Goal: Task Accomplishment & Management: Manage account settings

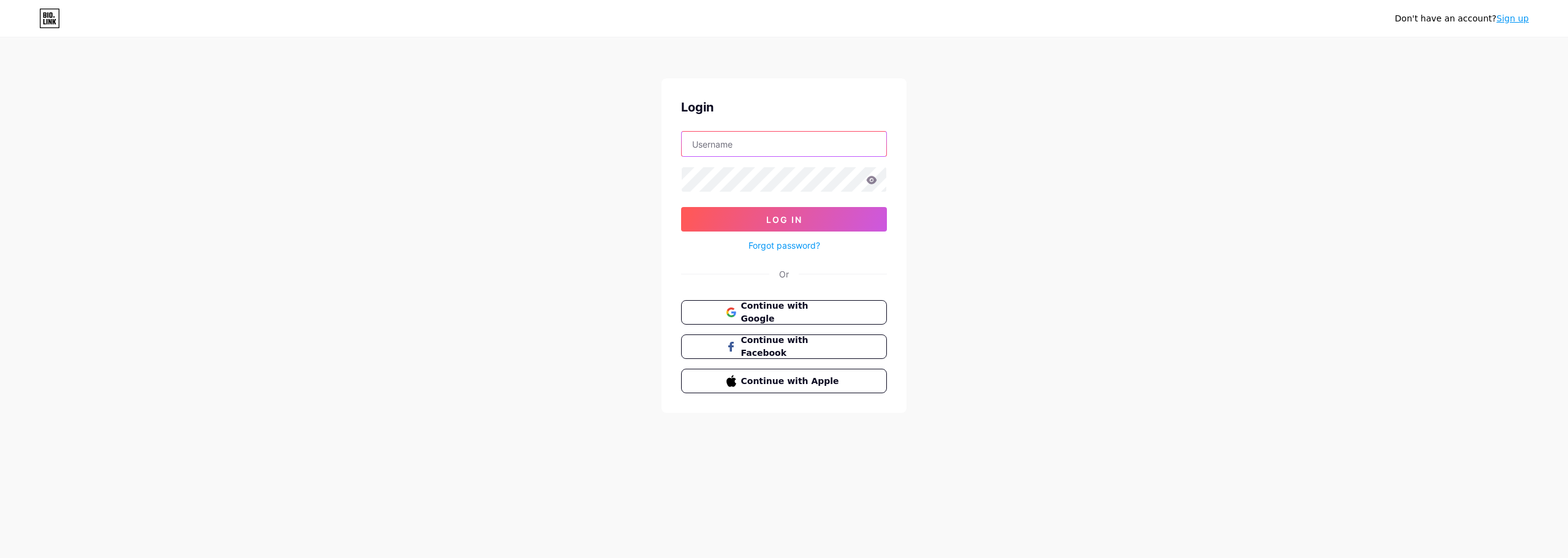
click at [814, 145] on input "text" at bounding box center [784, 144] width 205 height 25
type input "[EMAIL_ADDRESS][DOMAIN_NAME]"
click at [815, 309] on span "Continue with Google" at bounding box center [791, 312] width 102 height 26
click at [775, 148] on input "text" at bounding box center [784, 144] width 205 height 25
type input "[EMAIL_ADDRESS][DOMAIN_NAME]"
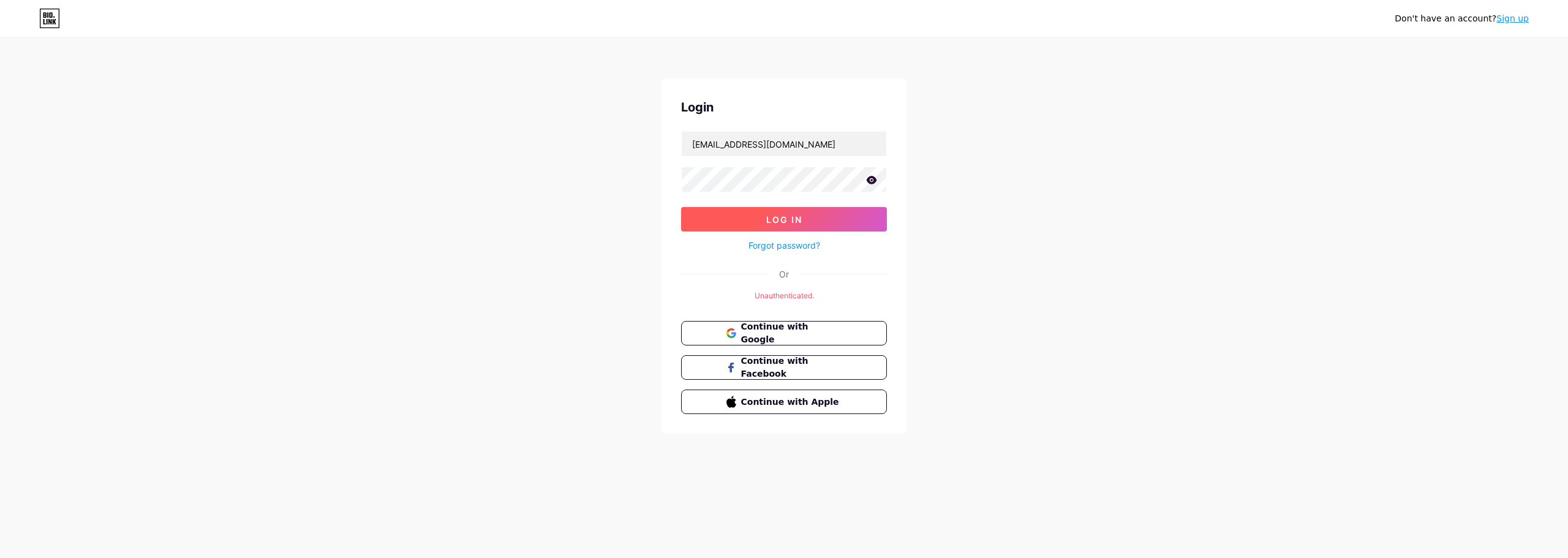
click at [795, 231] on button "Log In" at bounding box center [784, 219] width 206 height 25
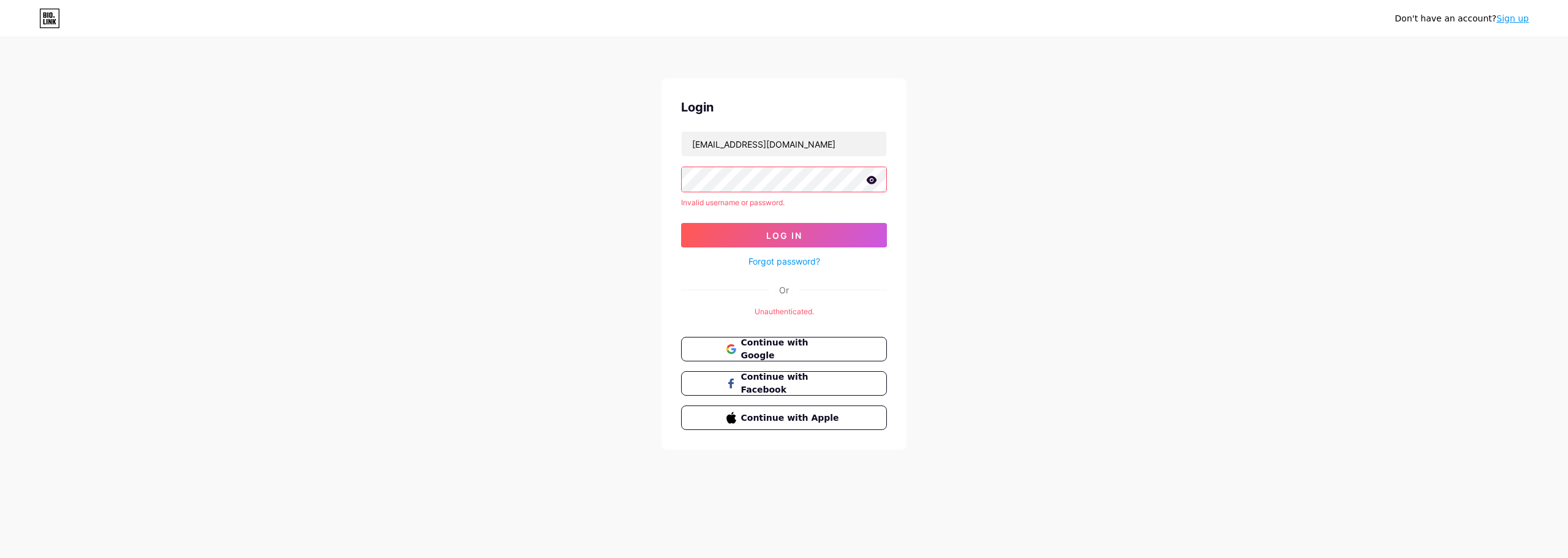
click at [794, 263] on link "Forgot password?" at bounding box center [784, 261] width 72 height 13
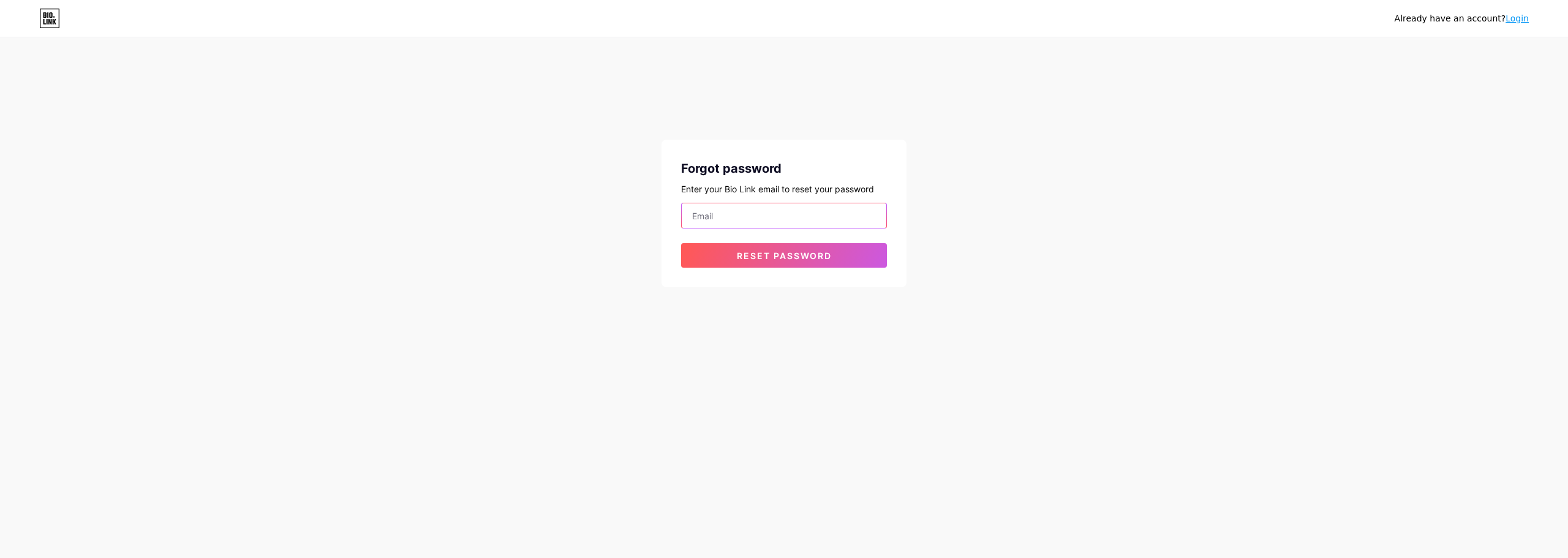
click at [754, 214] on input "email" at bounding box center [784, 215] width 205 height 25
type input "contato@ariellabarros.com.br"
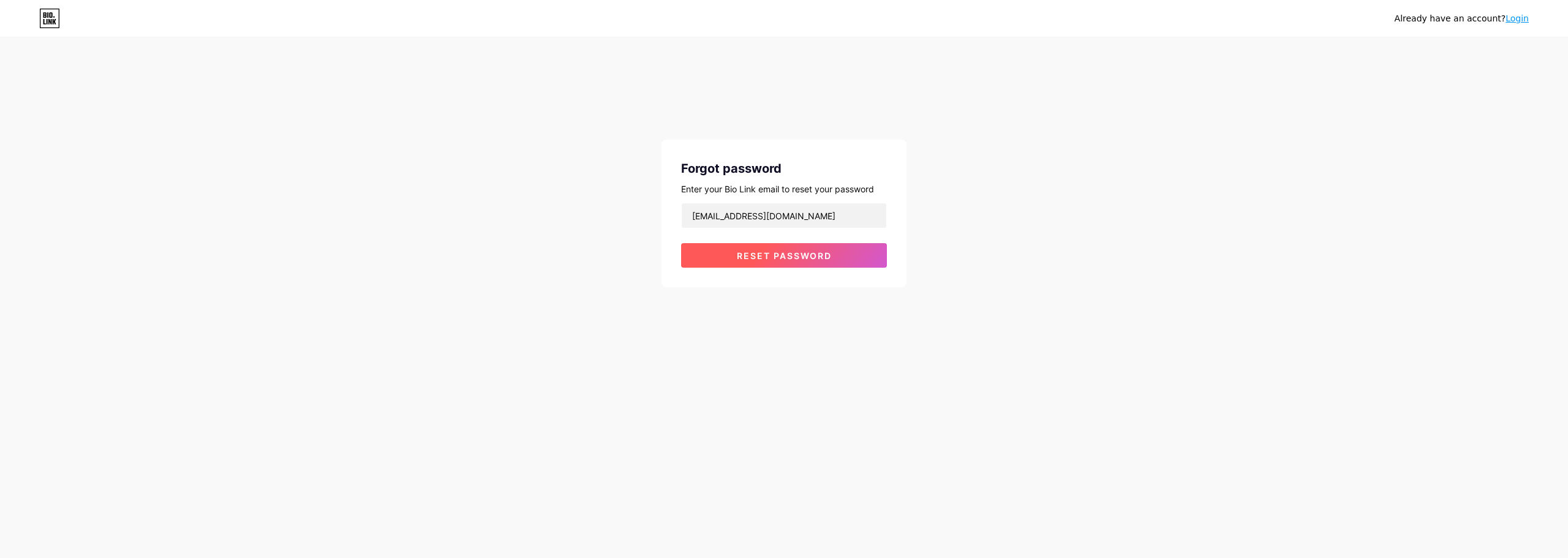
click at [749, 253] on span "Reset password" at bounding box center [784, 255] width 95 height 10
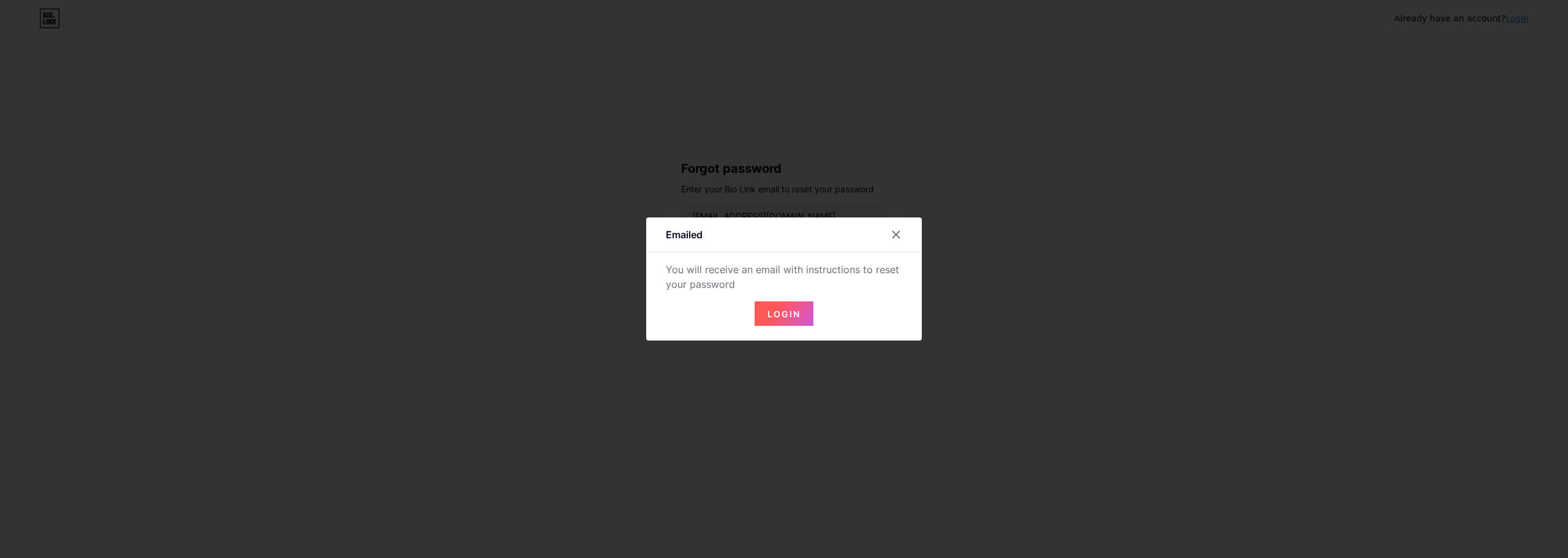
click at [776, 317] on span "Login" at bounding box center [784, 313] width 33 height 10
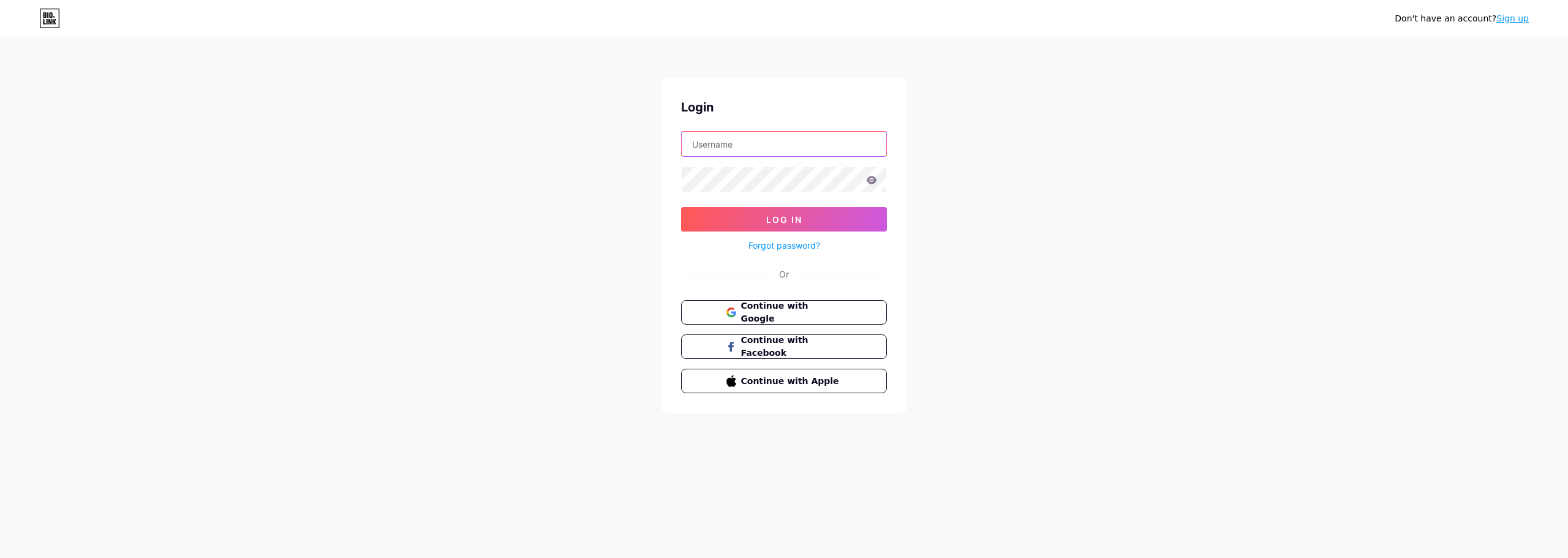
click at [753, 146] on input "text" at bounding box center [784, 144] width 205 height 25
type input "contato@ariellabarros.com.br"
click at [822, 223] on button "Log In" at bounding box center [784, 219] width 206 height 25
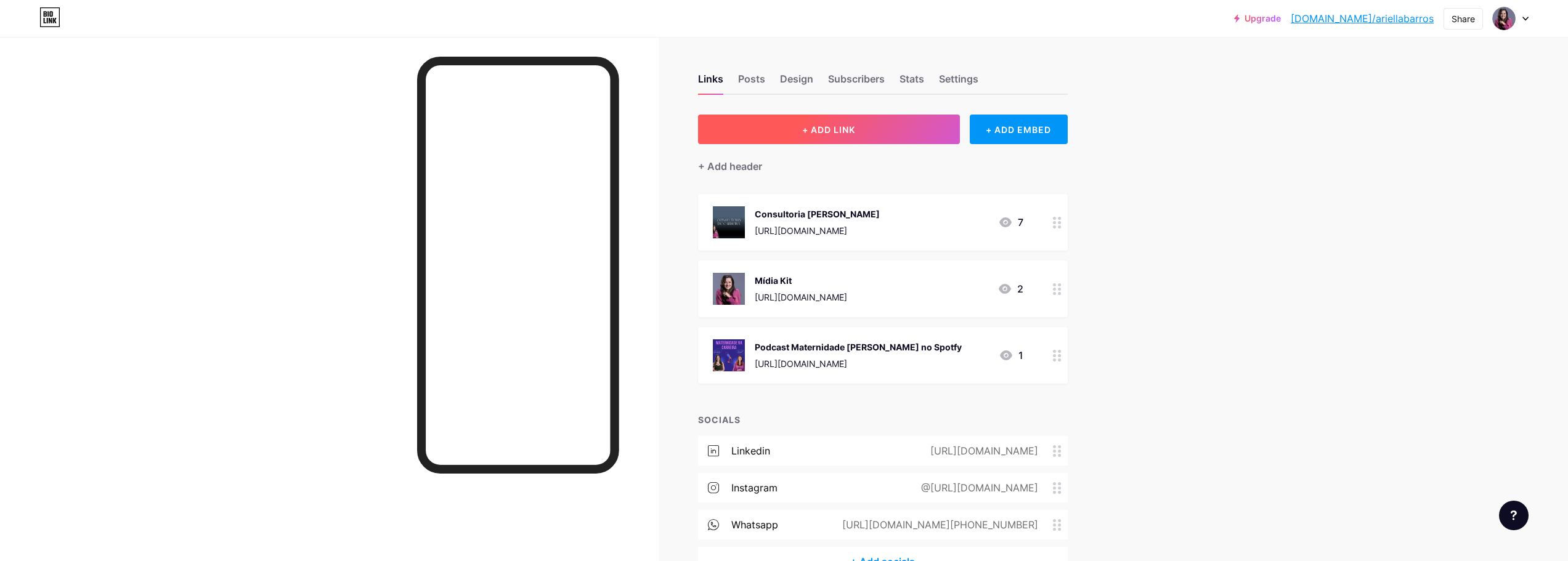
click at [827, 126] on span "+ ADD LINK" at bounding box center [829, 130] width 53 height 10
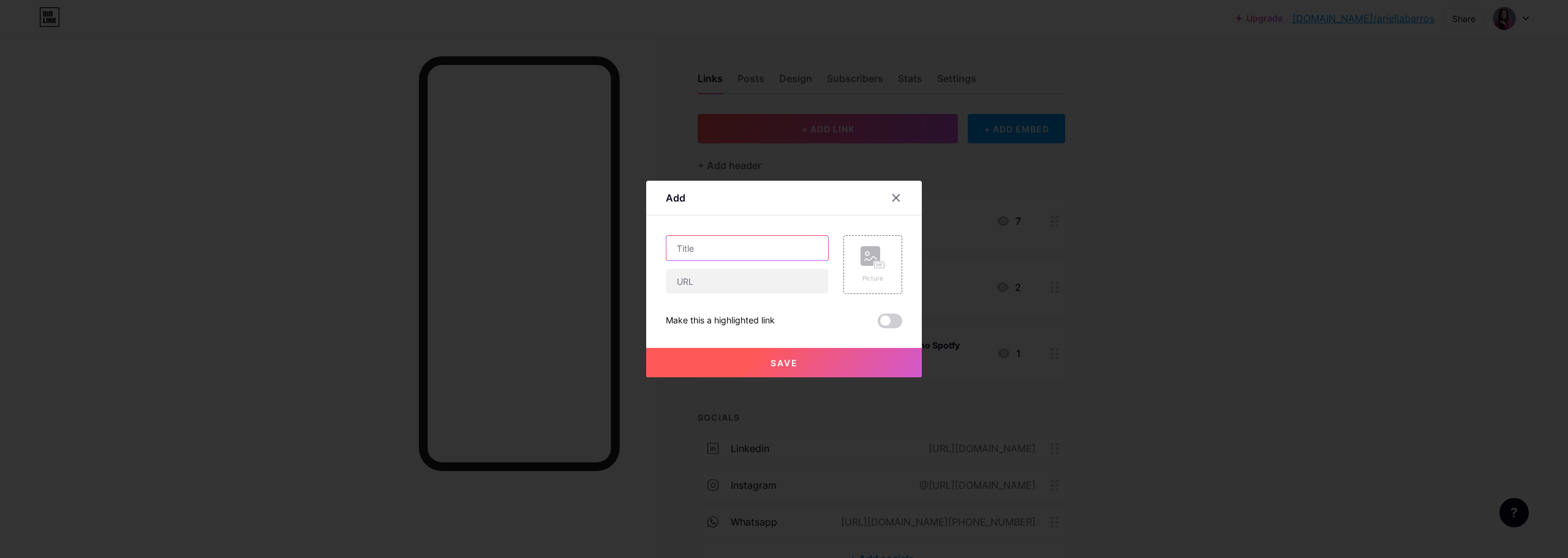
click at [730, 245] on input "text" at bounding box center [747, 247] width 162 height 25
click at [735, 248] on input "text" at bounding box center [747, 247] width 162 height 25
drag, startPoint x: 752, startPoint y: 250, endPoint x: 711, endPoint y: 253, distance: 41.1
click at [711, 253] on input "Summit Carreira" at bounding box center [747, 247] width 162 height 25
type input "Summit Liderança e Carreira"
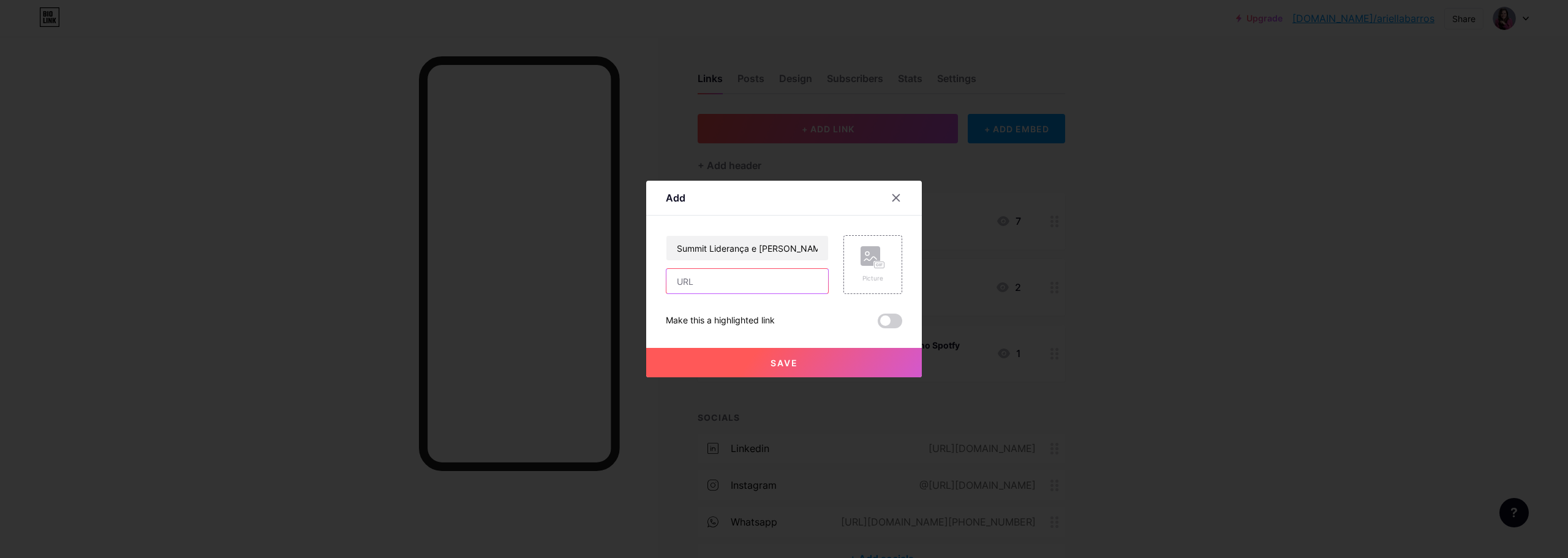
click at [727, 285] on input "text" at bounding box center [747, 281] width 162 height 25
paste input "https://lnkd.in/d5J7CJN5"
type input "https://lnkd.in/d5J7CJN5"
click at [866, 272] on div "Picture" at bounding box center [873, 264] width 25 height 36
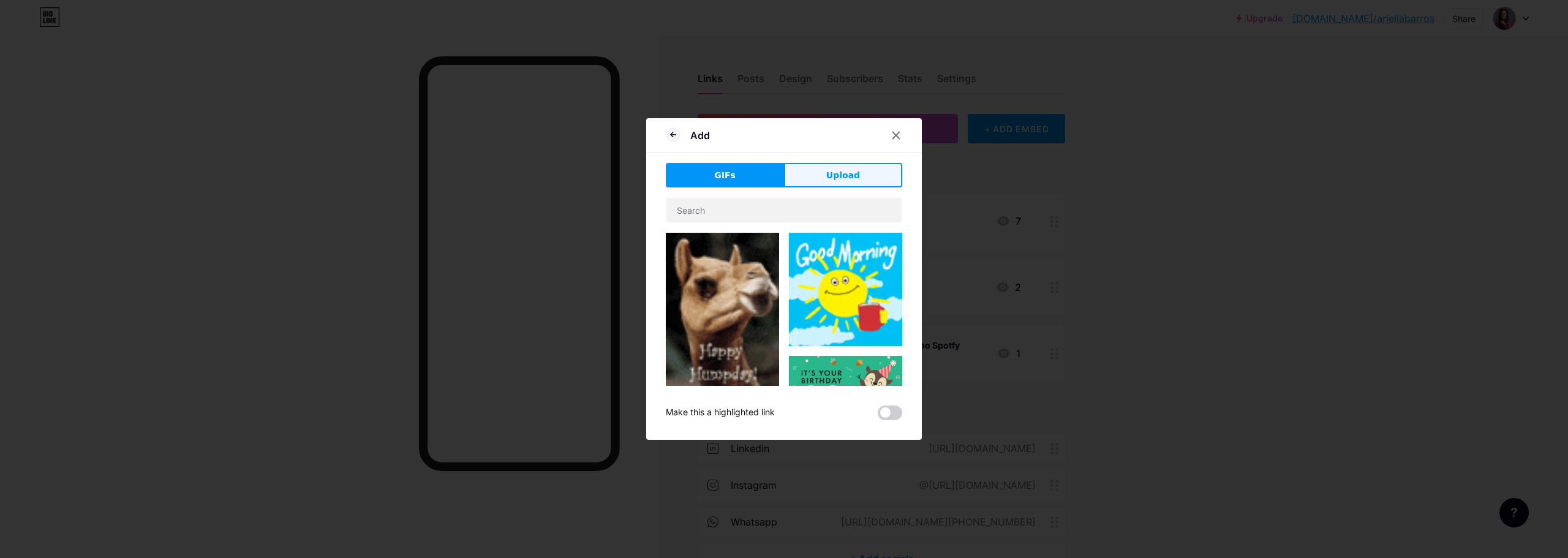
click at [837, 175] on span "Upload" at bounding box center [843, 175] width 34 height 13
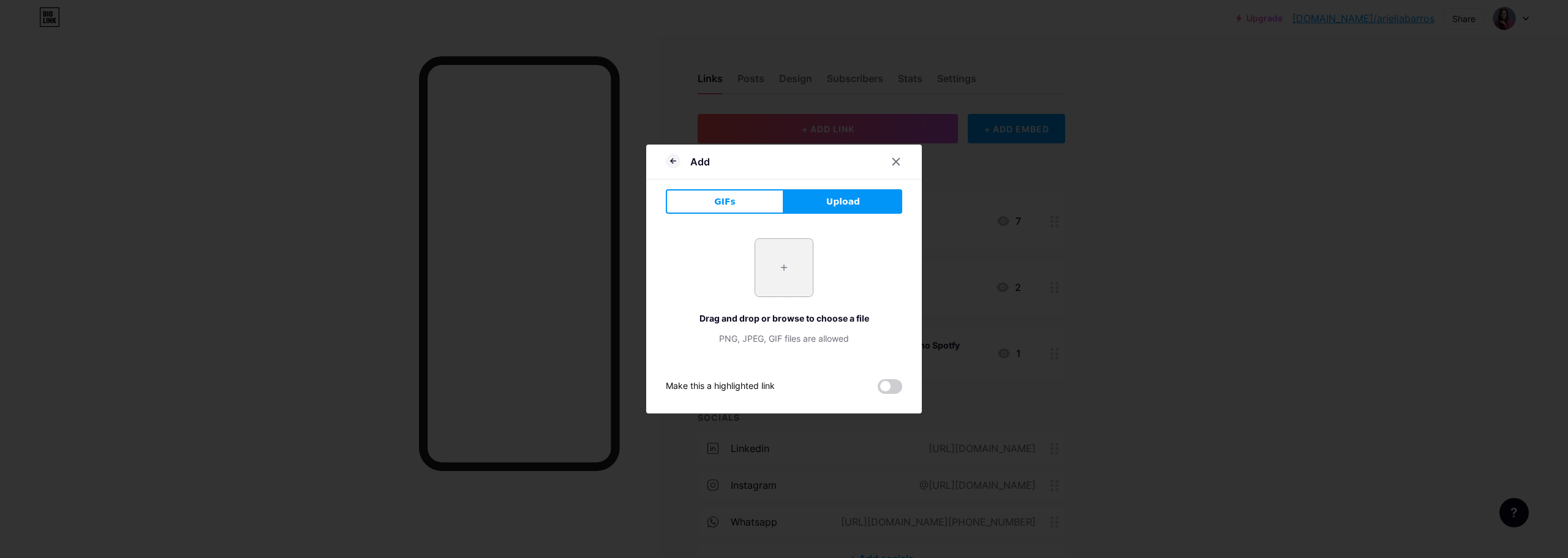
click at [771, 270] on input "file" at bounding box center [784, 267] width 58 height 58
type input "C:\fakepath\Evento Summit Liderança & Carreira - LinkedIn Star (1).png"
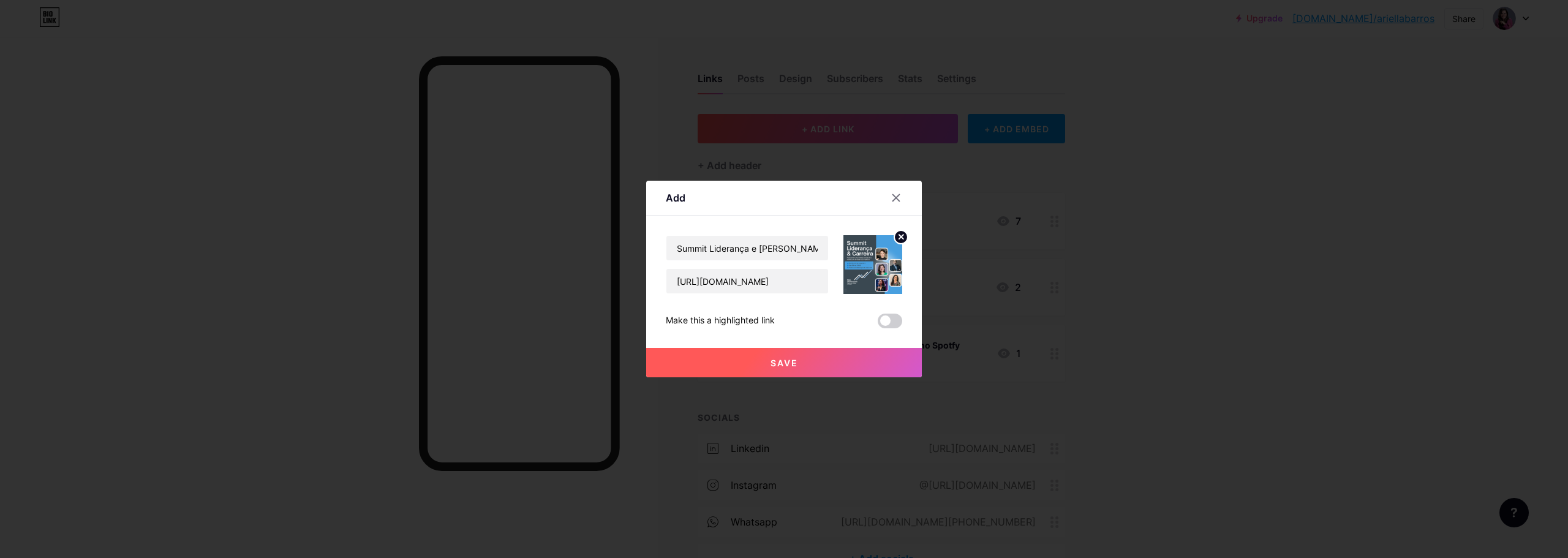
drag, startPoint x: 882, startPoint y: 322, endPoint x: 886, endPoint y: 337, distance: 15.5
click at [883, 322] on span at bounding box center [890, 321] width 25 height 15
click at [878, 324] on input "checkbox" at bounding box center [878, 324] width 0 height 0
click at [787, 357] on span "Save" at bounding box center [784, 362] width 28 height 10
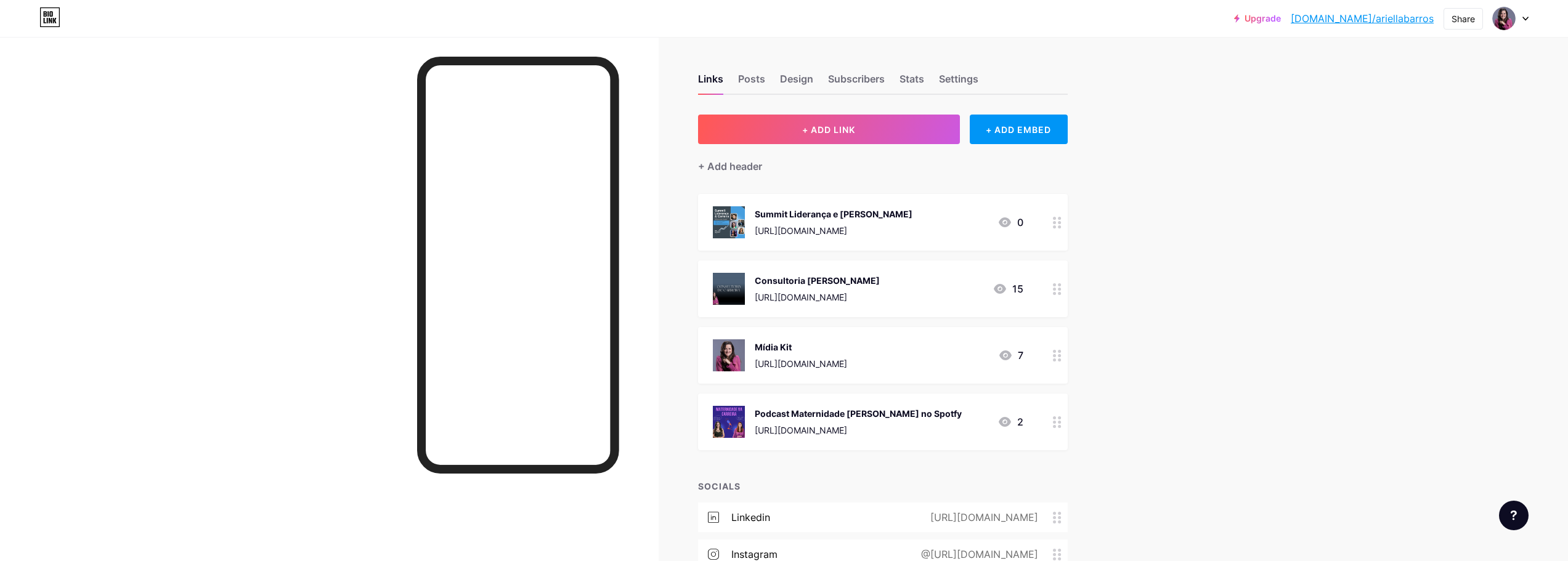
click at [848, 295] on div "https://form.respondi.app/7k926VMx" at bounding box center [817, 297] width 125 height 13
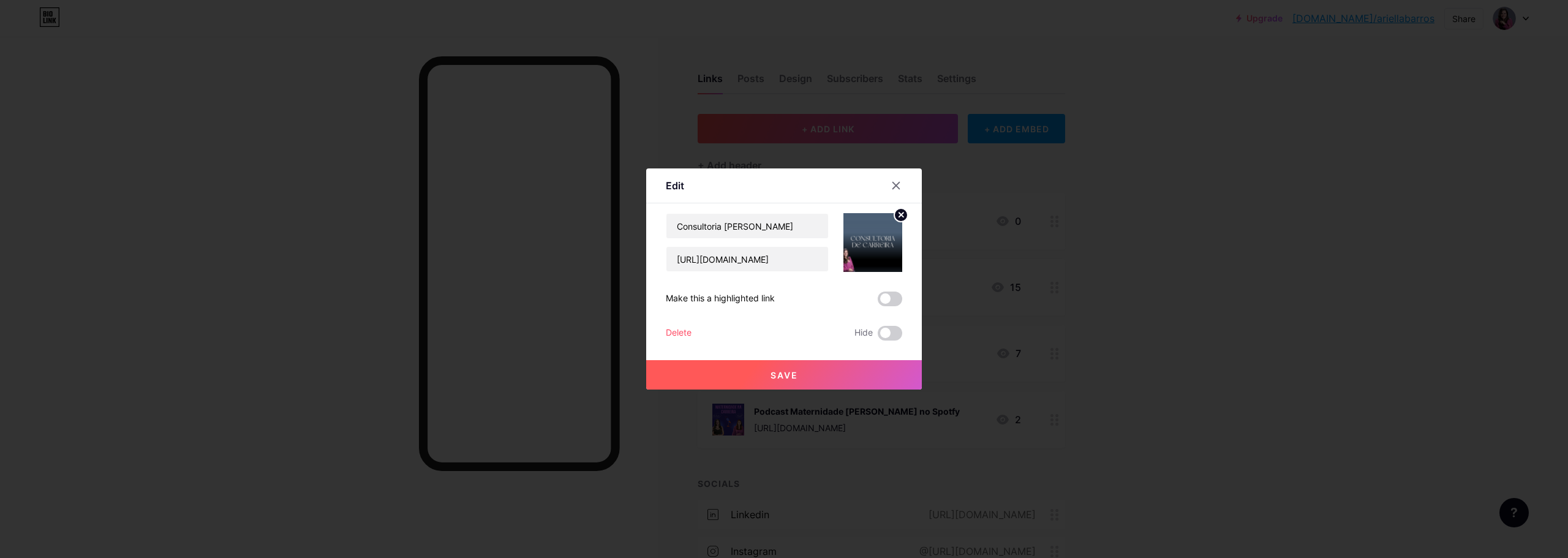
click at [1236, 320] on div at bounding box center [784, 279] width 1568 height 558
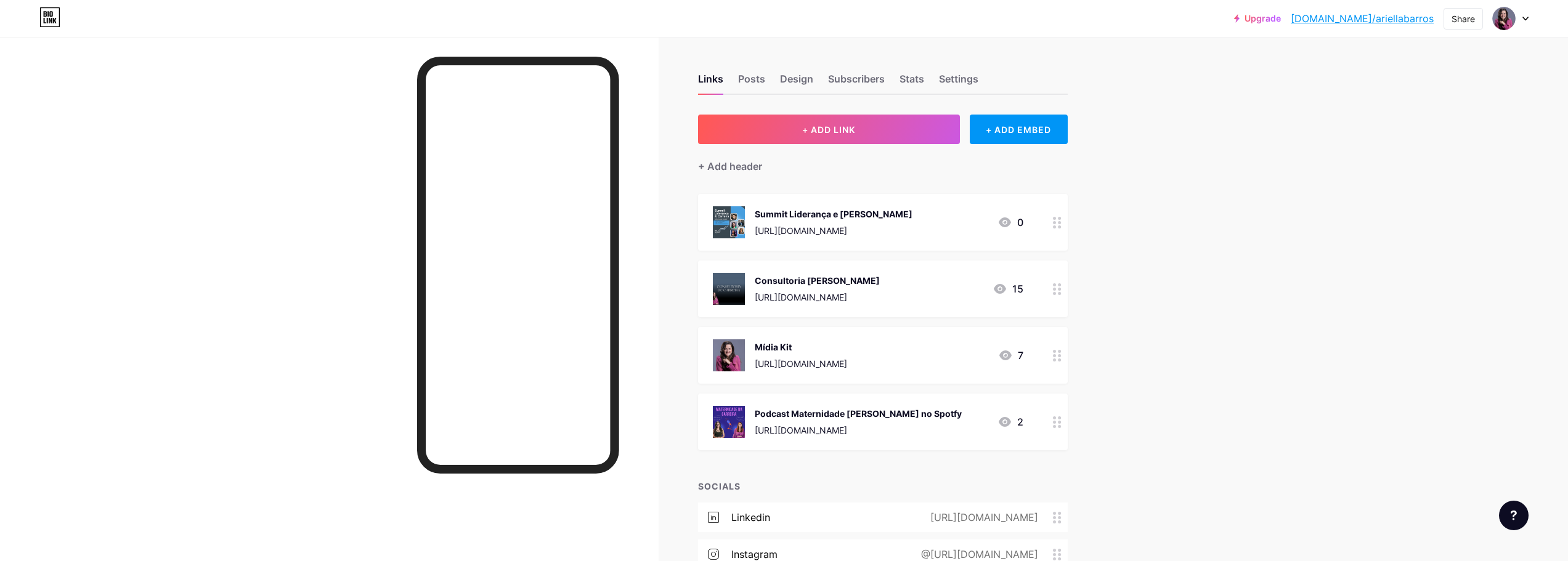
click at [1013, 292] on div "15" at bounding box center [1007, 288] width 31 height 15
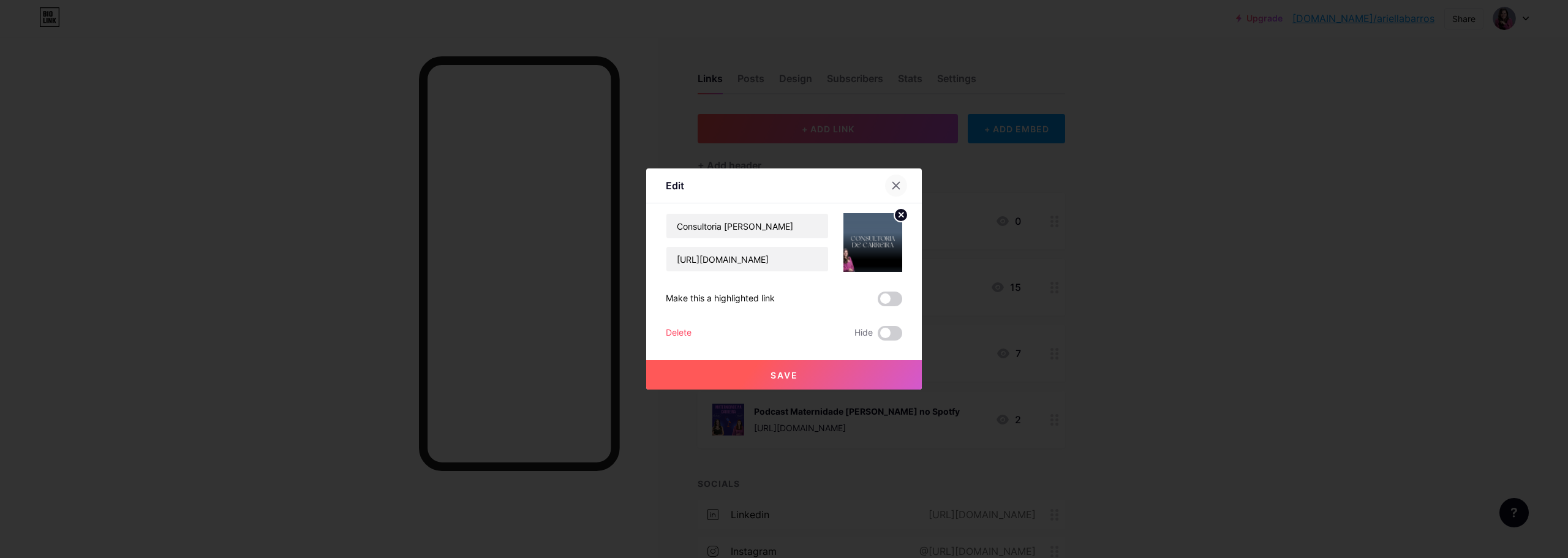
click at [897, 187] on icon at bounding box center [897, 186] width 7 height 7
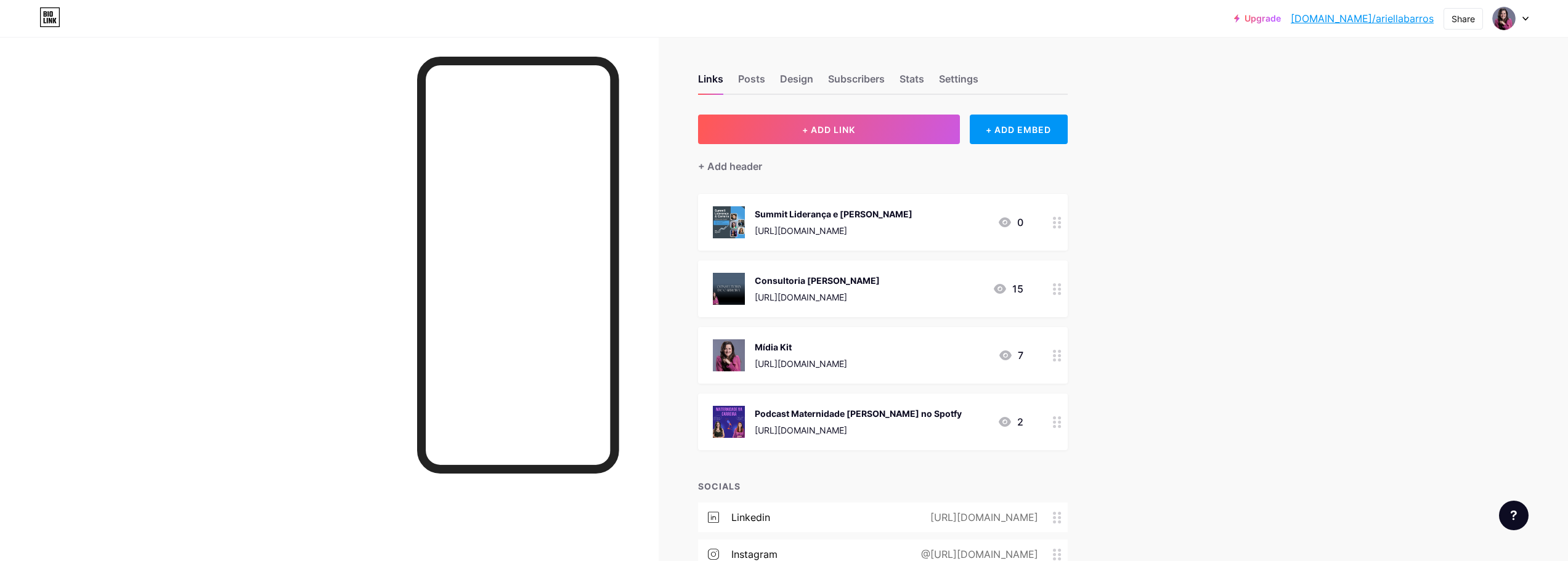
click at [1257, 375] on div "Upgrade bio.link/ariell... bio.link/ariellabarros Share Switch accounts Ariella…" at bounding box center [784, 352] width 1568 height 704
click at [829, 130] on span "+ ADD LINK" at bounding box center [829, 130] width 53 height 10
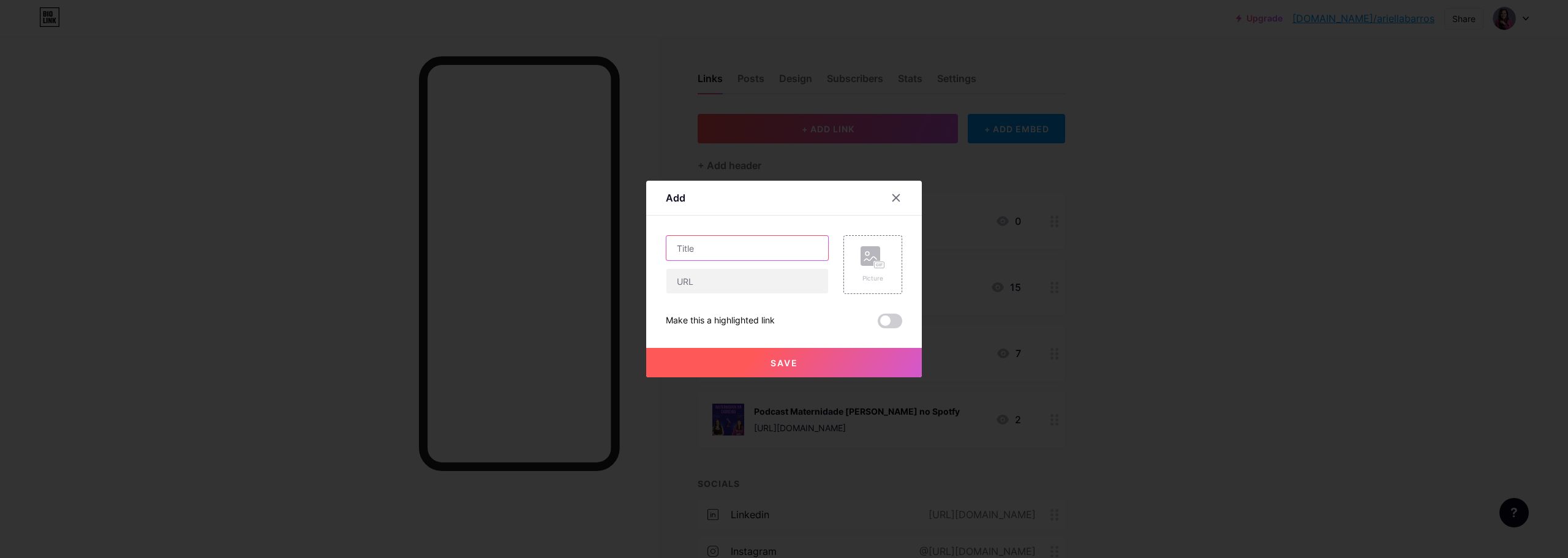
click at [710, 251] on input "text" at bounding box center [747, 247] width 162 height 25
type input "Se aplique para a Mentoria Linkedin de Impacto"
click at [714, 285] on input "text" at bounding box center [747, 281] width 162 height 25
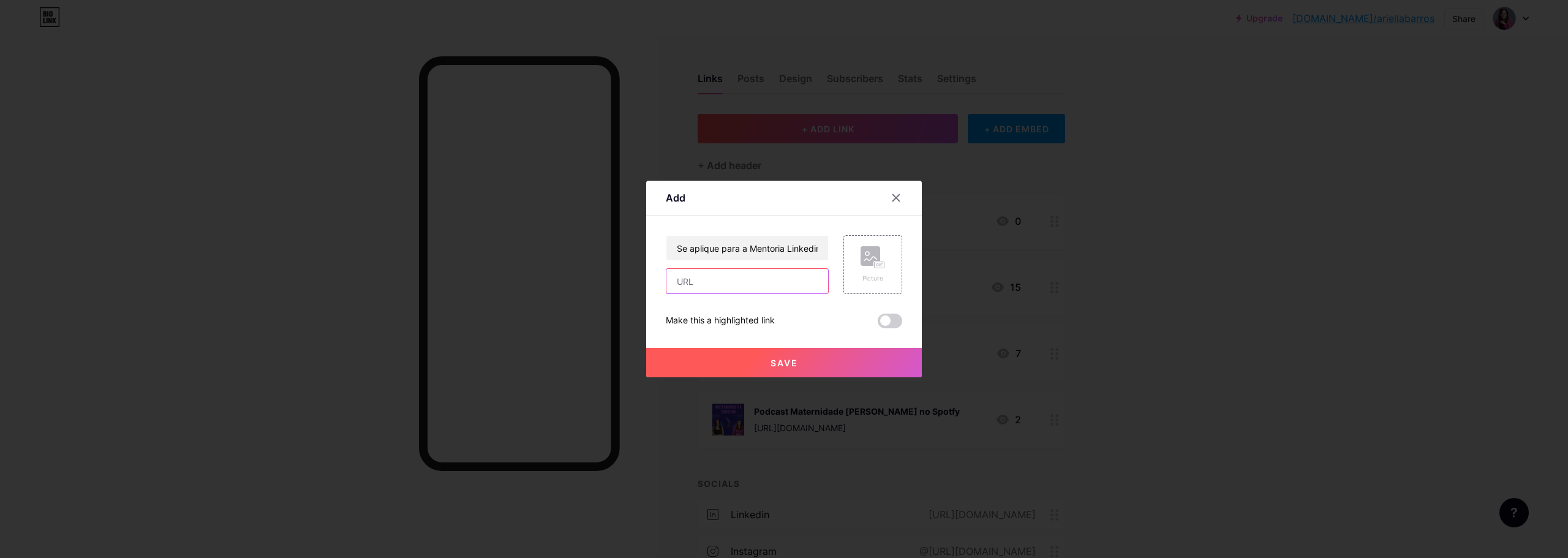
paste input "https://form.respondi.app/IwKeWOcQ"
type input "https://form.respondi.app/IwKeWOcQ"
click at [879, 258] on rect at bounding box center [871, 255] width 20 height 20
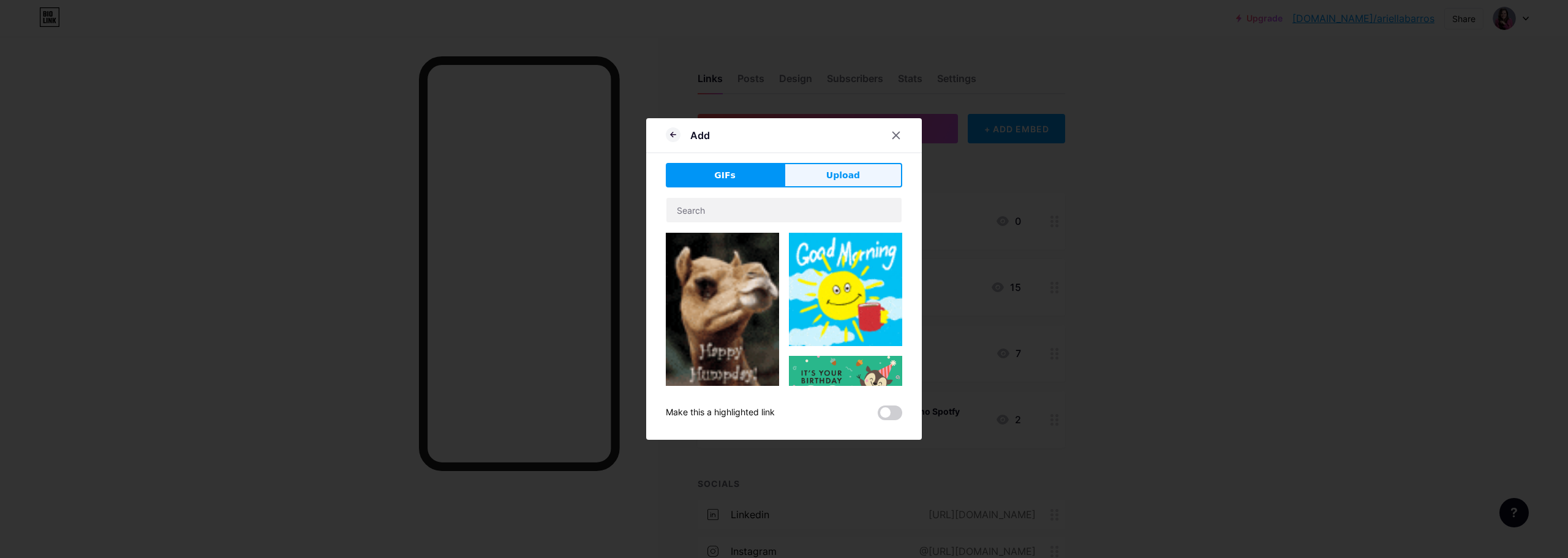
click at [899, 171] on button "Upload" at bounding box center [844, 175] width 119 height 25
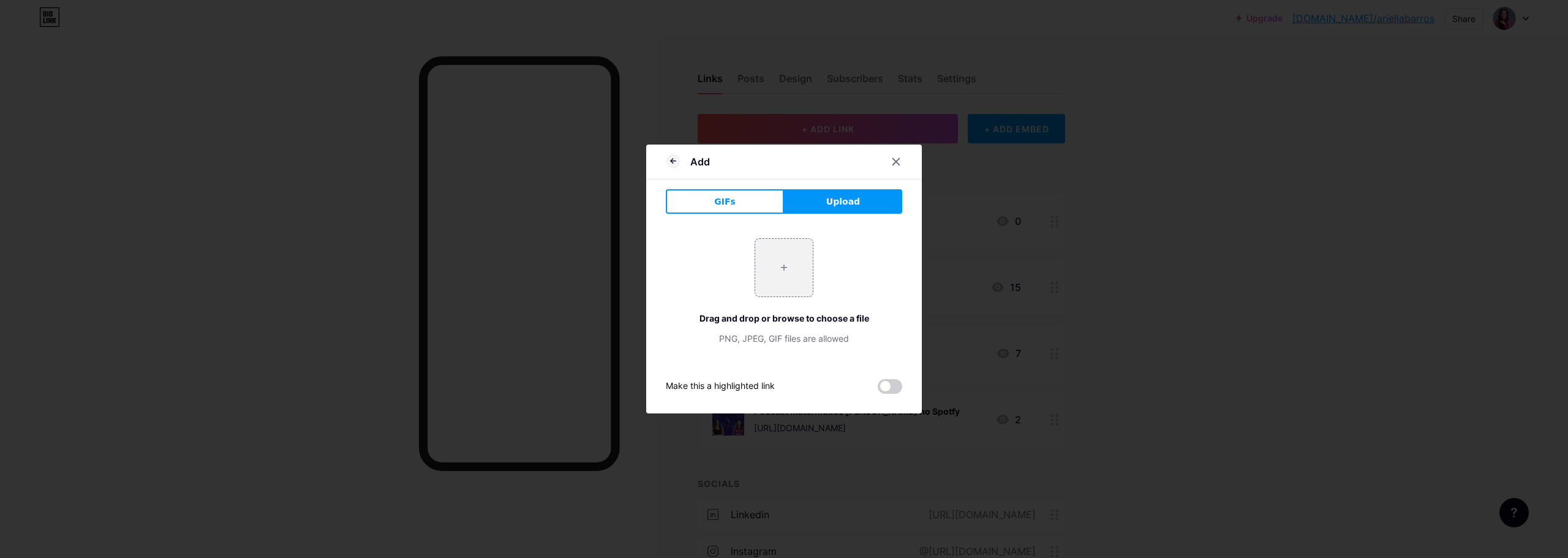
click at [853, 202] on span "Upload" at bounding box center [843, 202] width 34 height 13
click at [731, 205] on span "GIFs" at bounding box center [724, 202] width 21 height 13
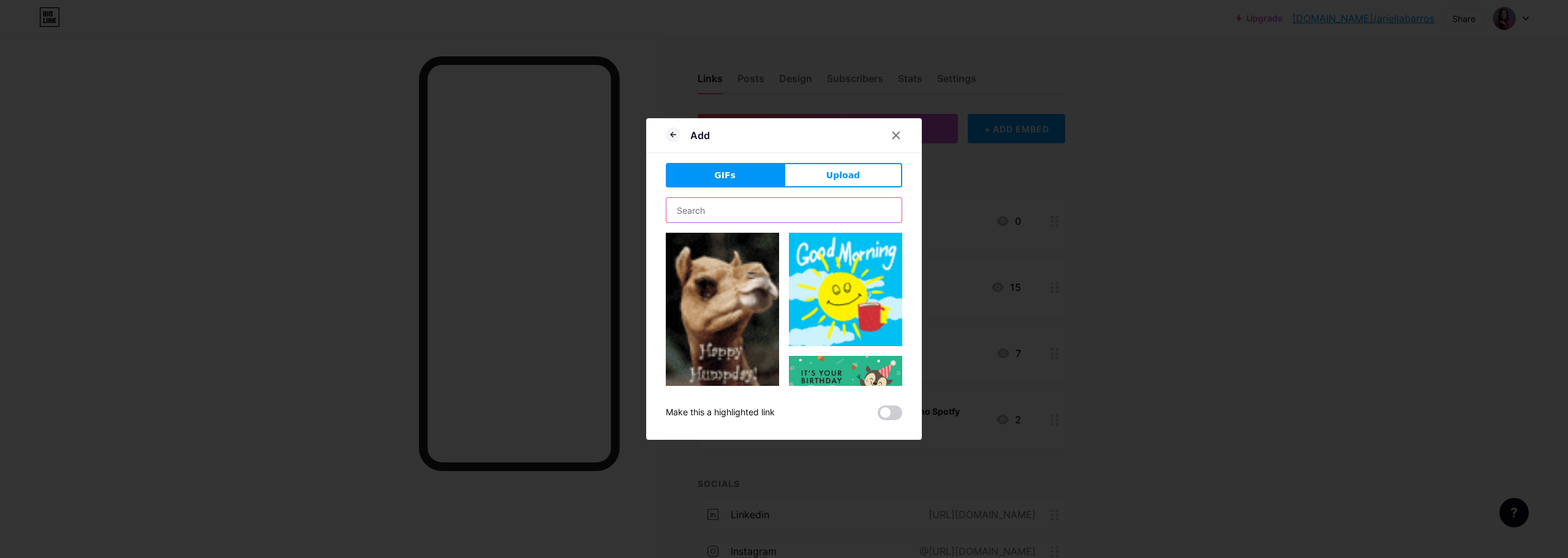
click at [732, 212] on input "text" at bounding box center [784, 209] width 236 height 25
type input "linkedin"
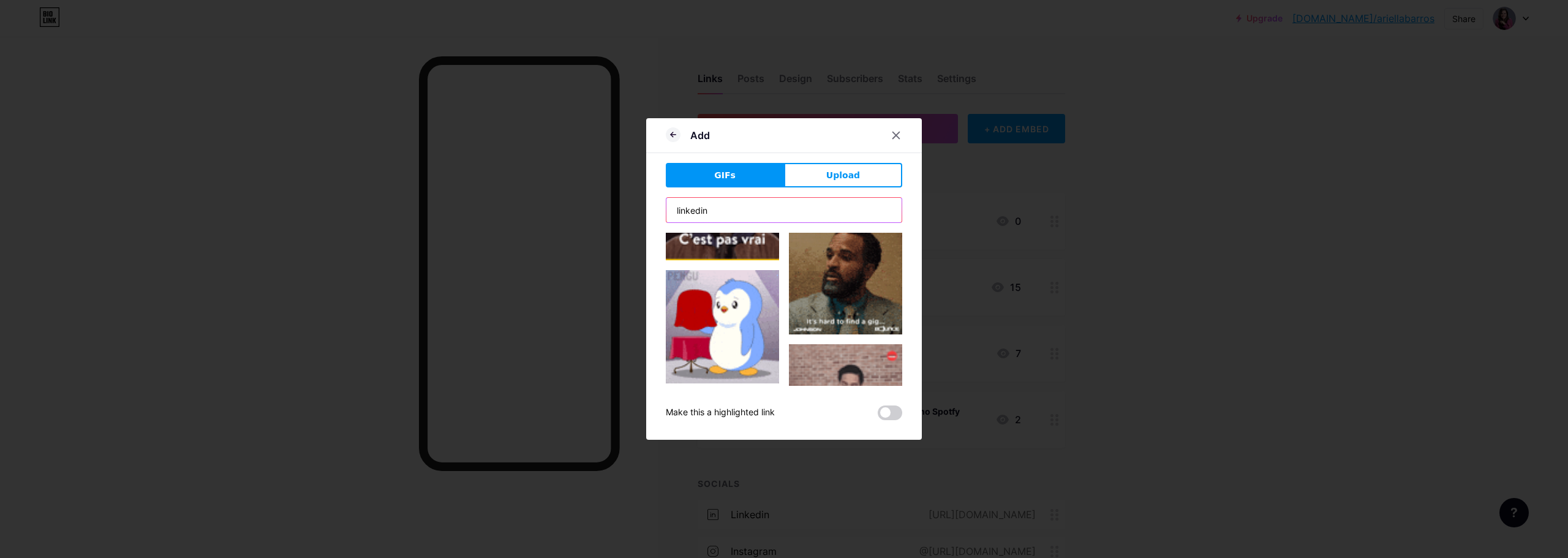
scroll to position [796, 0]
click at [729, 307] on img at bounding box center [722, 326] width 113 height 113
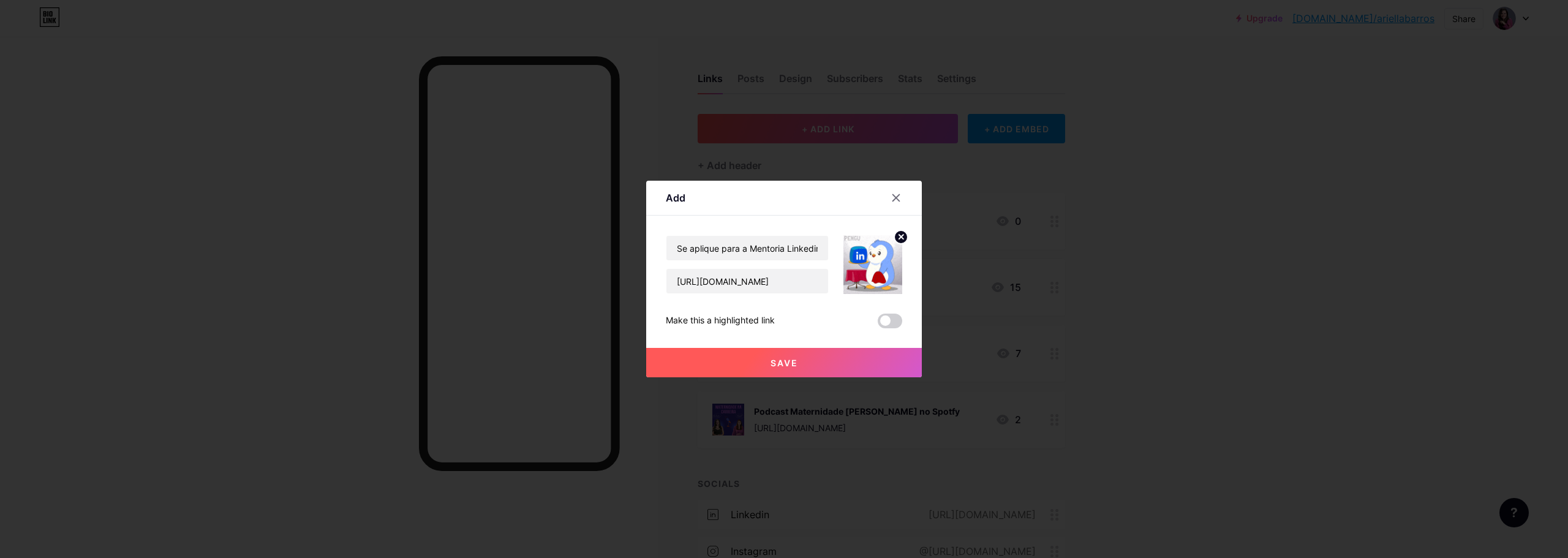
click at [792, 360] on span "Save" at bounding box center [784, 362] width 28 height 10
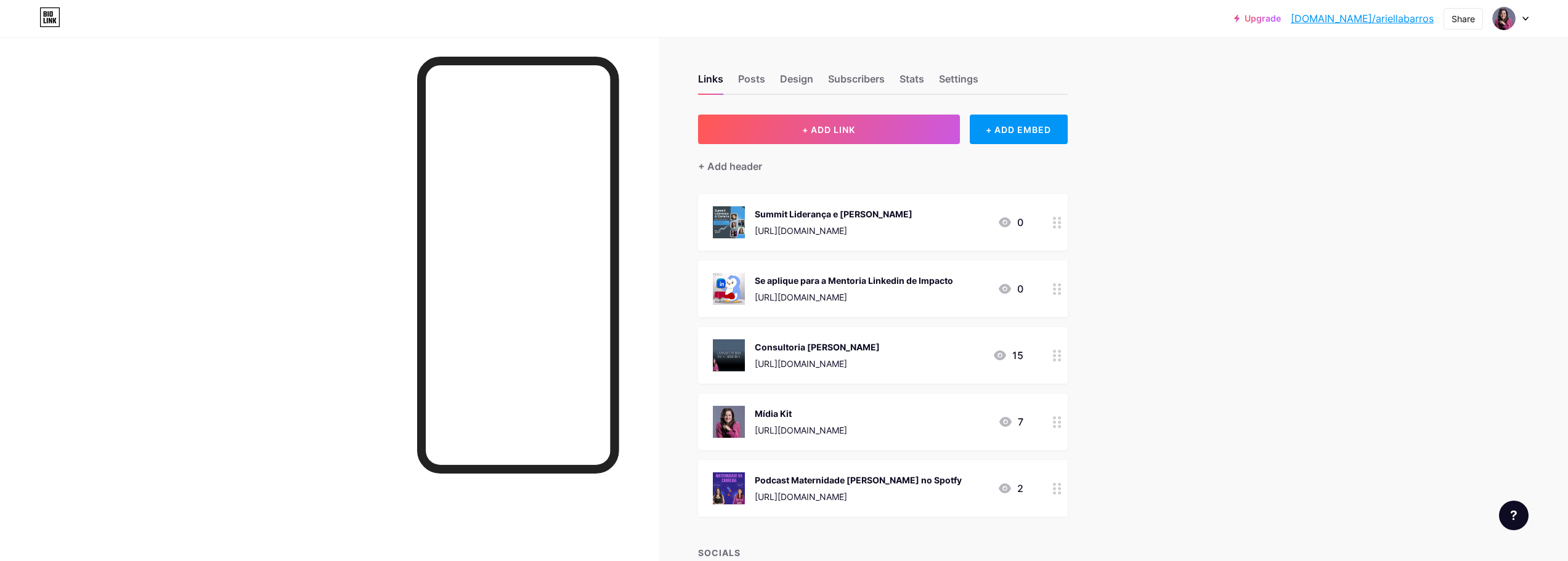
click at [929, 281] on div "Se aplique para a Mentoria Linkedin de Impacto" at bounding box center [853, 280] width 198 height 13
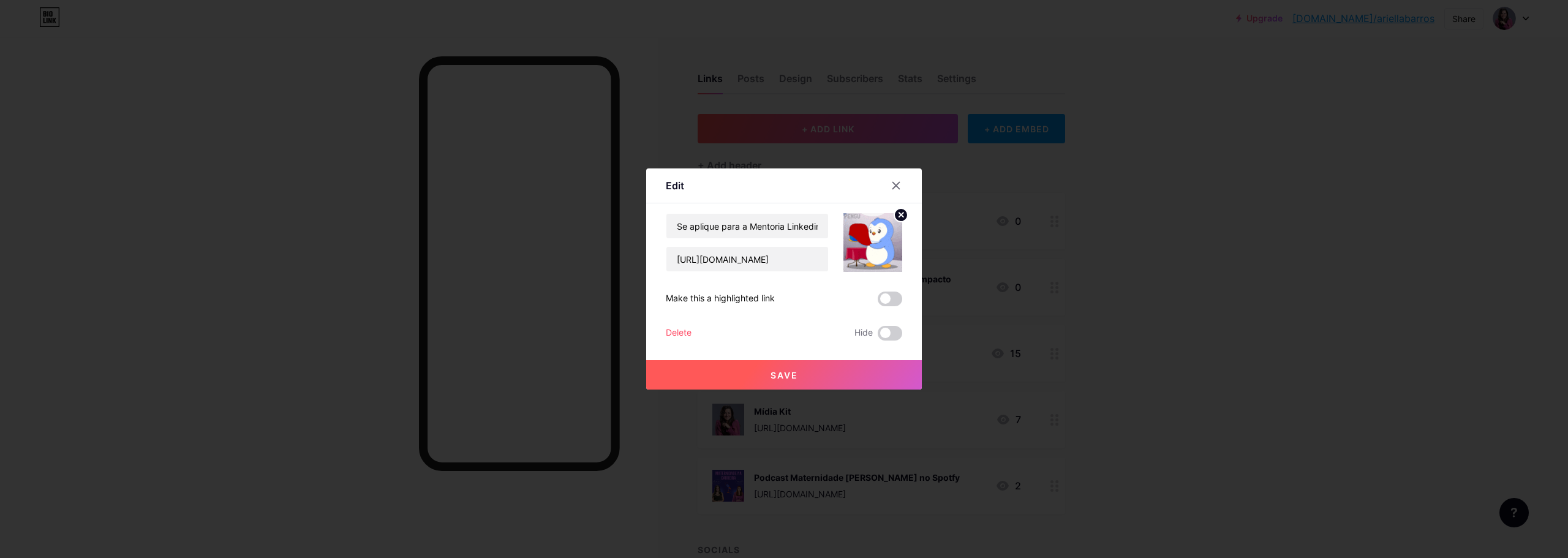
click at [900, 212] on circle at bounding box center [901, 214] width 13 height 13
click at [886, 235] on div "Picture" at bounding box center [873, 243] width 59 height 58
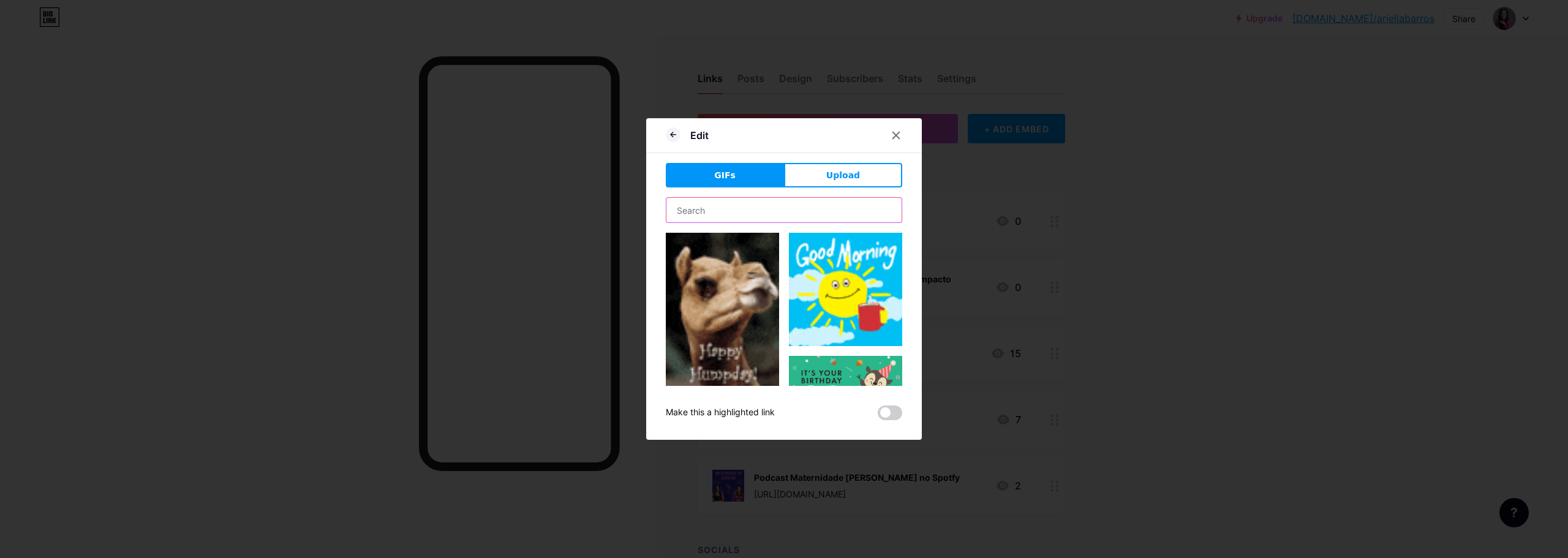
click at [737, 219] on input "text" at bounding box center [784, 209] width 236 height 25
type input "linkedin"
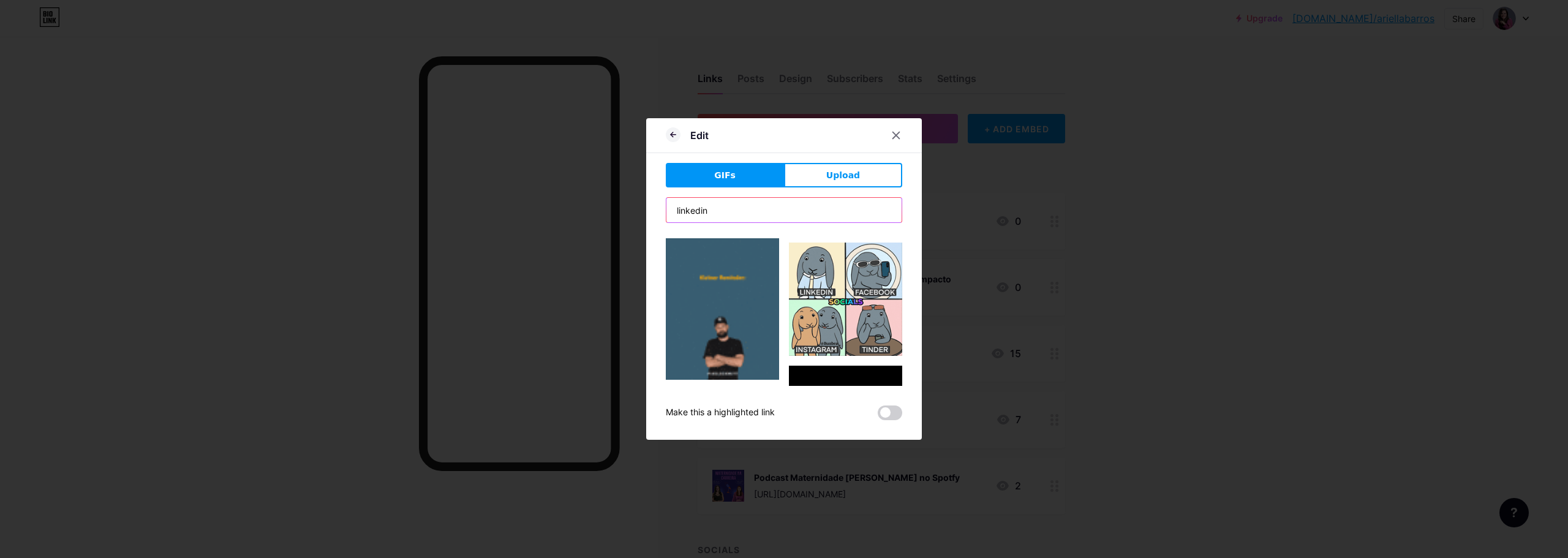
scroll to position [12440, 0]
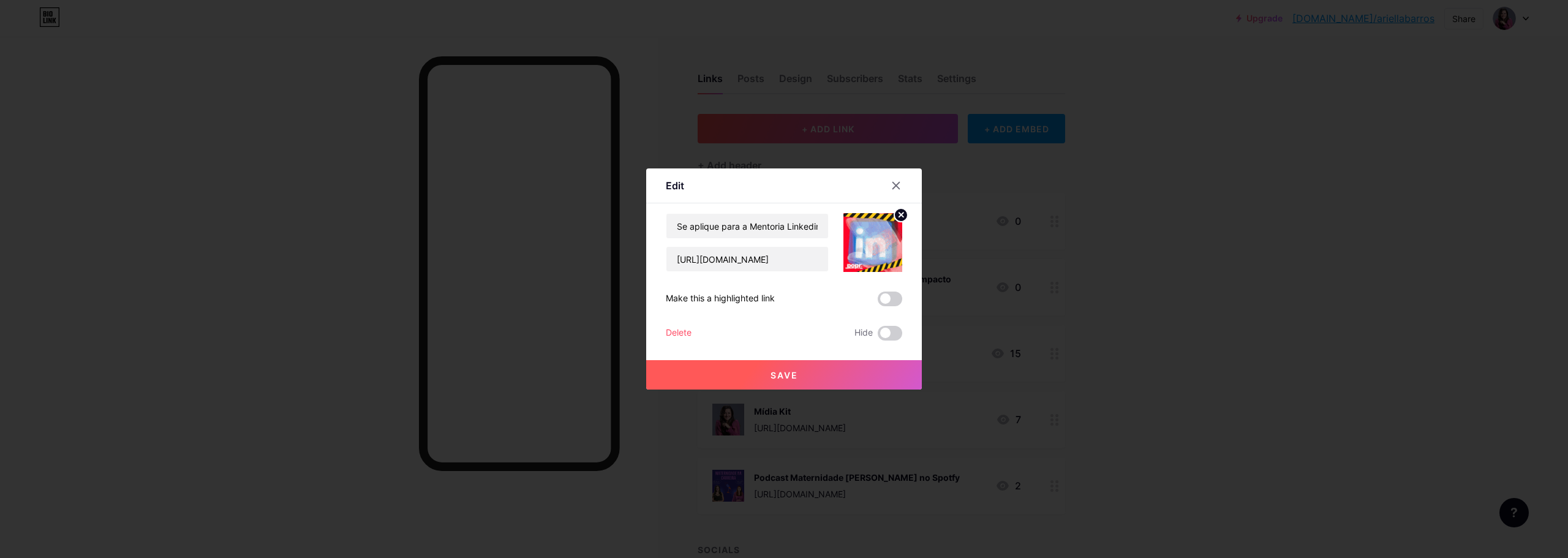
click at [901, 215] on icon at bounding box center [901, 214] width 4 height 4
click at [875, 229] on rect at bounding box center [871, 234] width 20 height 20
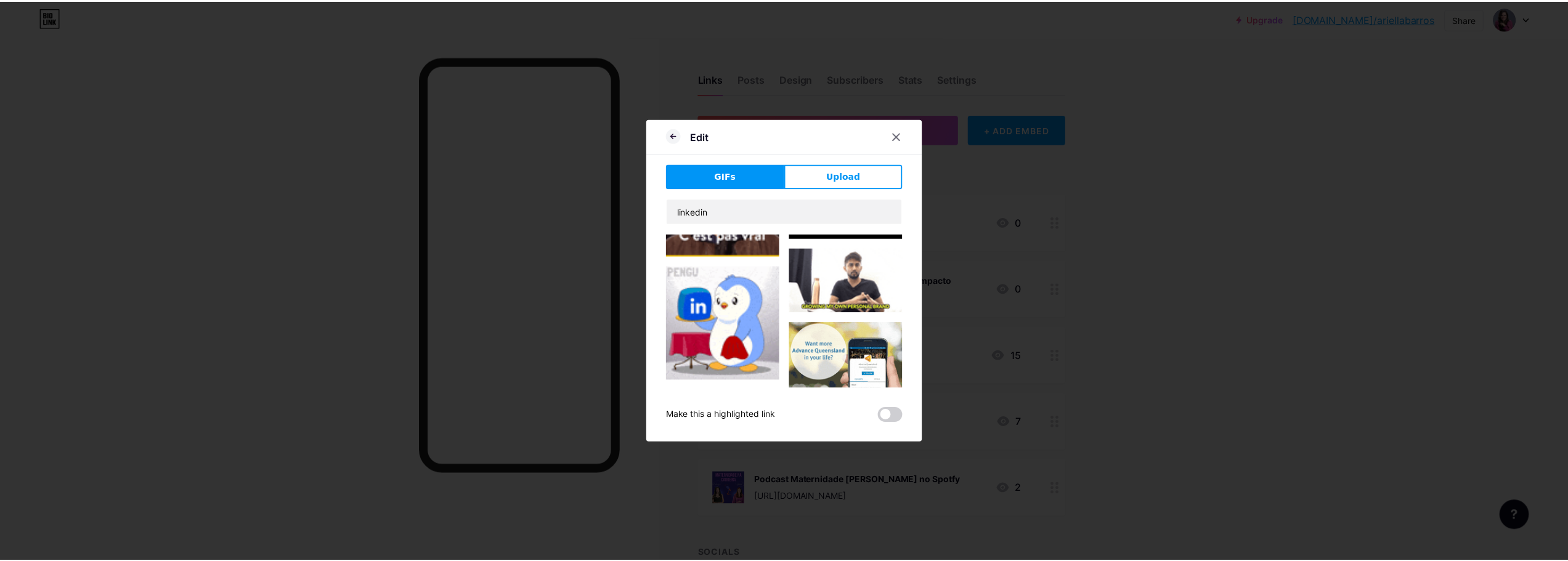
scroll to position [800, 0]
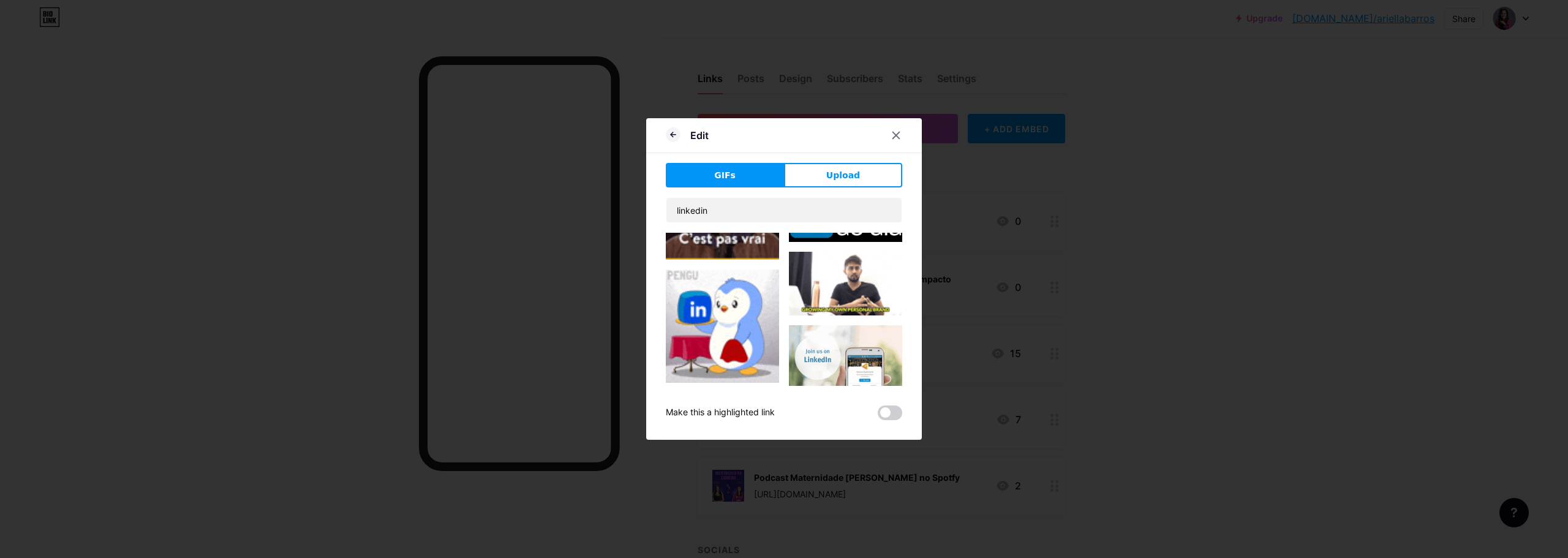
click at [728, 307] on img at bounding box center [722, 326] width 113 height 113
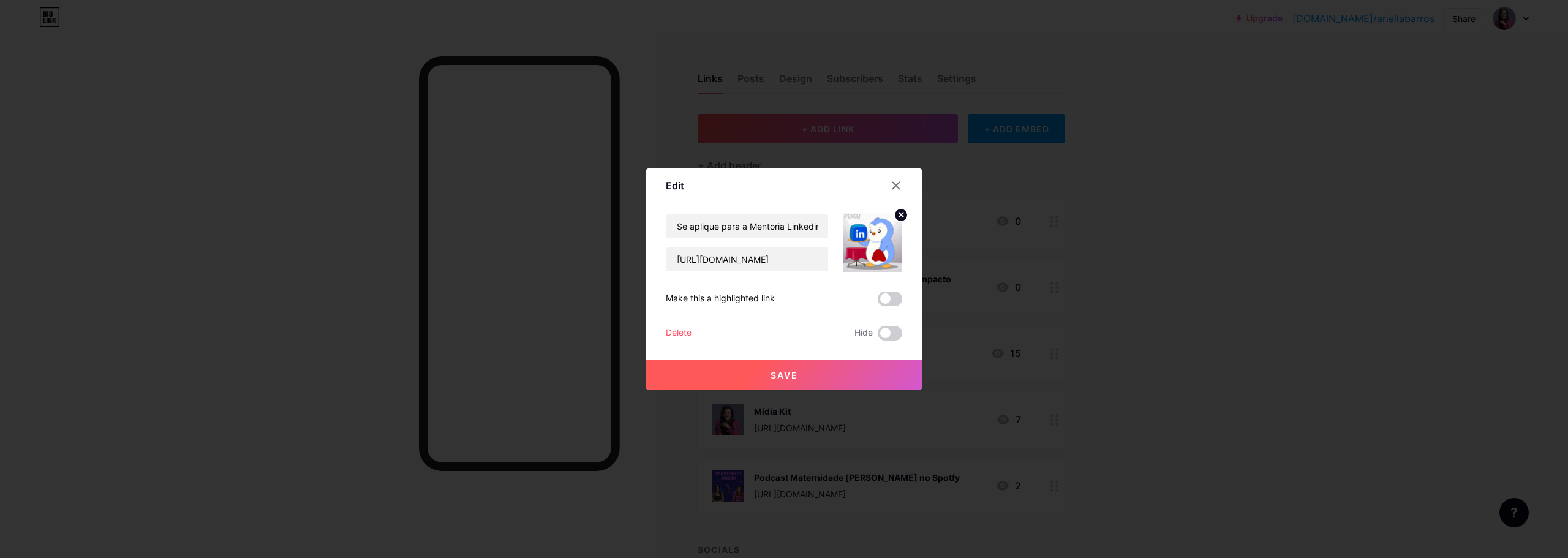
click at [803, 374] on button "Save" at bounding box center [784, 375] width 276 height 29
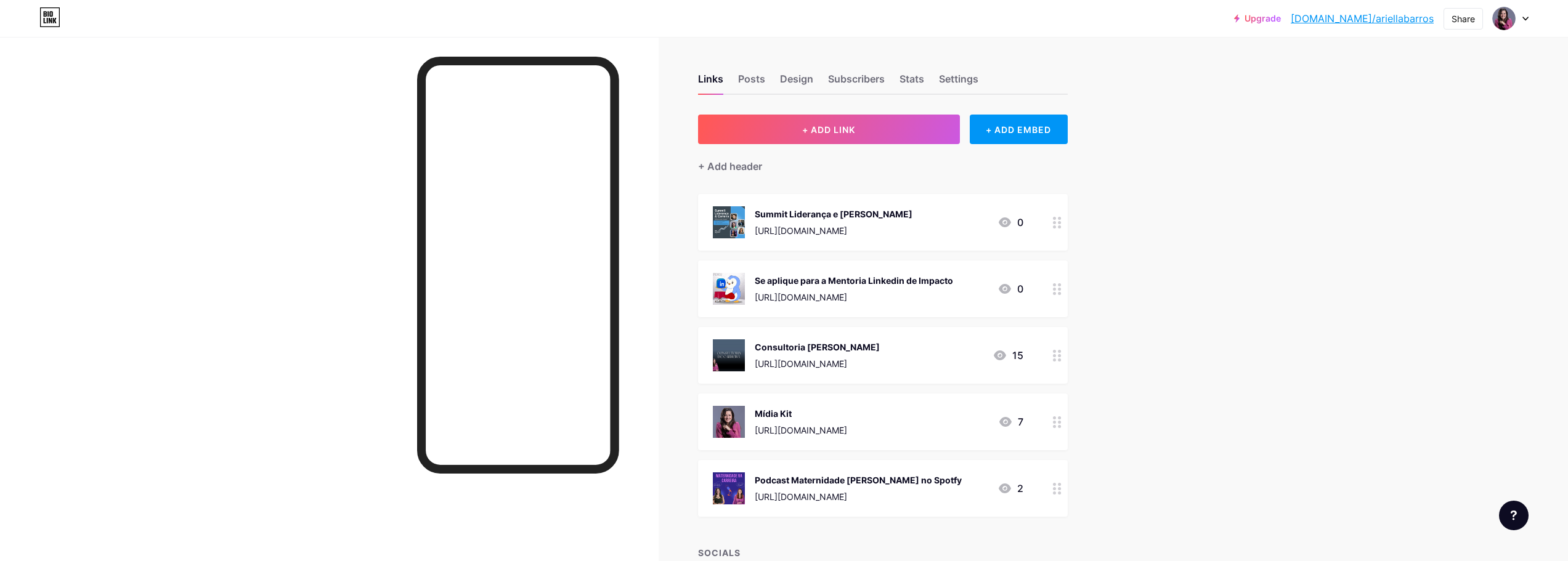
click at [922, 356] on div "Consultoria de Carreira https://form.respondi.app/7k926VMx 15" at bounding box center [867, 355] width 310 height 32
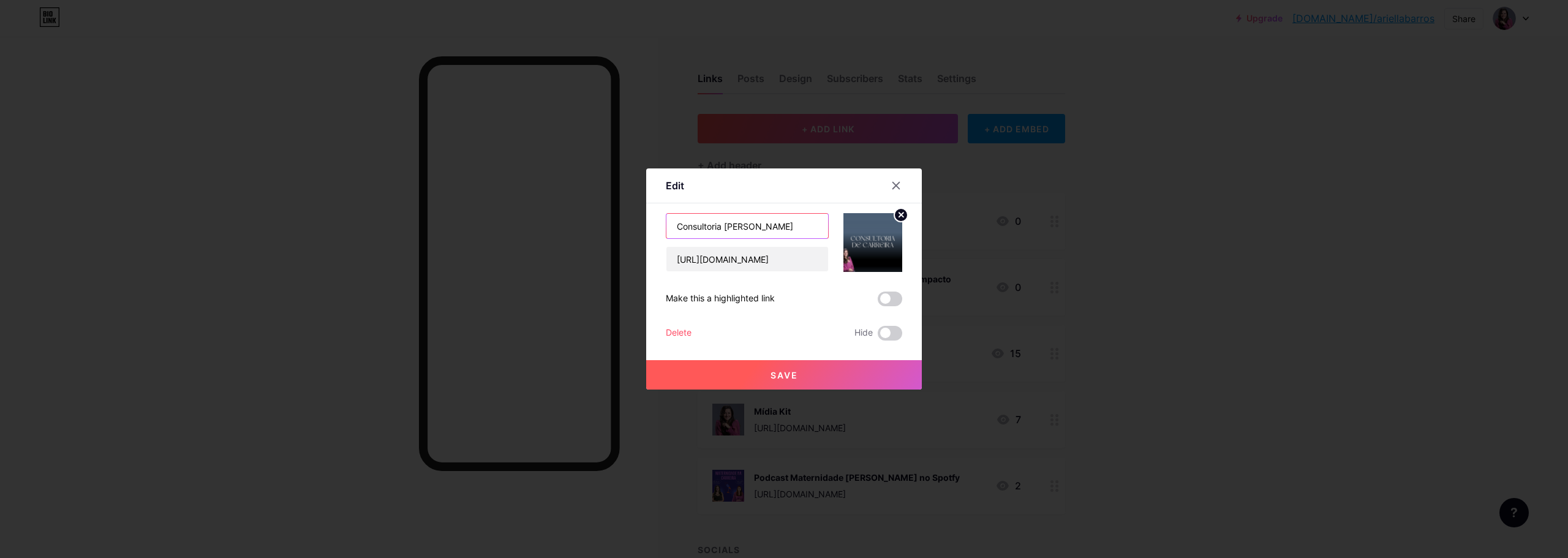
drag, startPoint x: 721, startPoint y: 224, endPoint x: 634, endPoint y: 228, distance: 87.1
click at [634, 228] on div "Edit Content YouTube Play YouTube video without leaving your page. ADD Vimeo Pl…" at bounding box center [784, 279] width 1568 height 558
type input "Mentoria de Carreira"
click at [777, 371] on span "Save" at bounding box center [784, 375] width 28 height 10
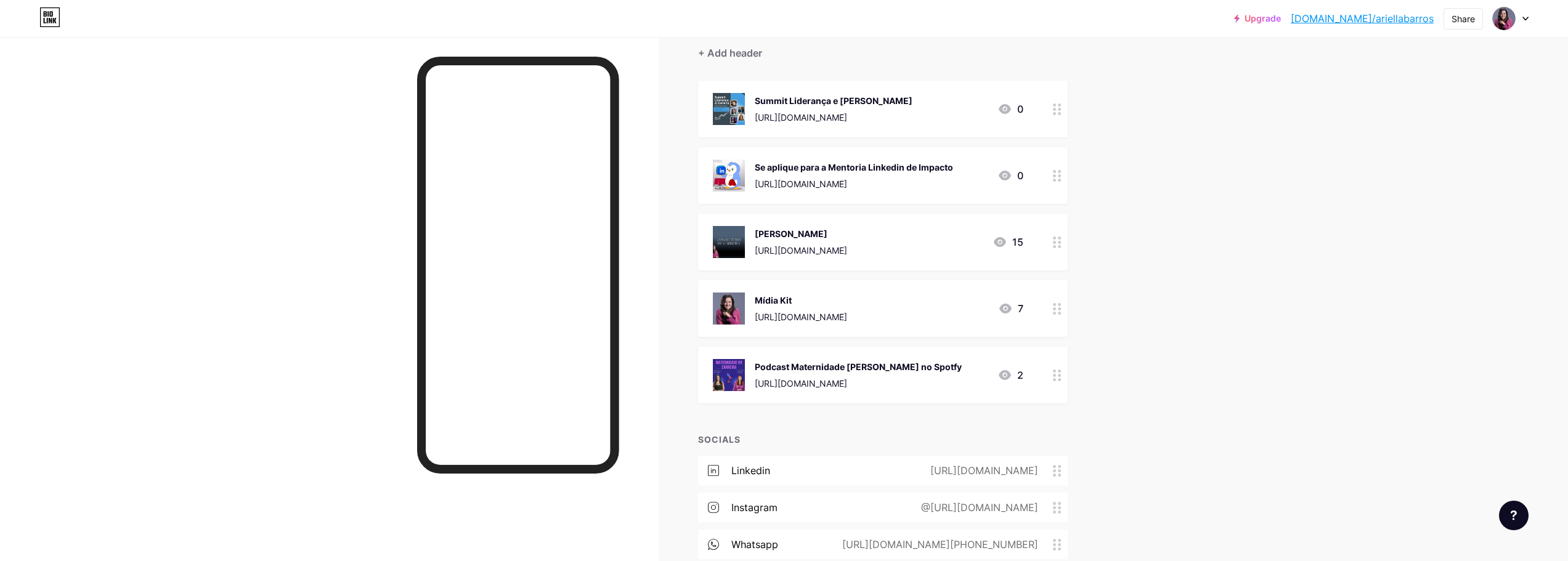
scroll to position [0, 0]
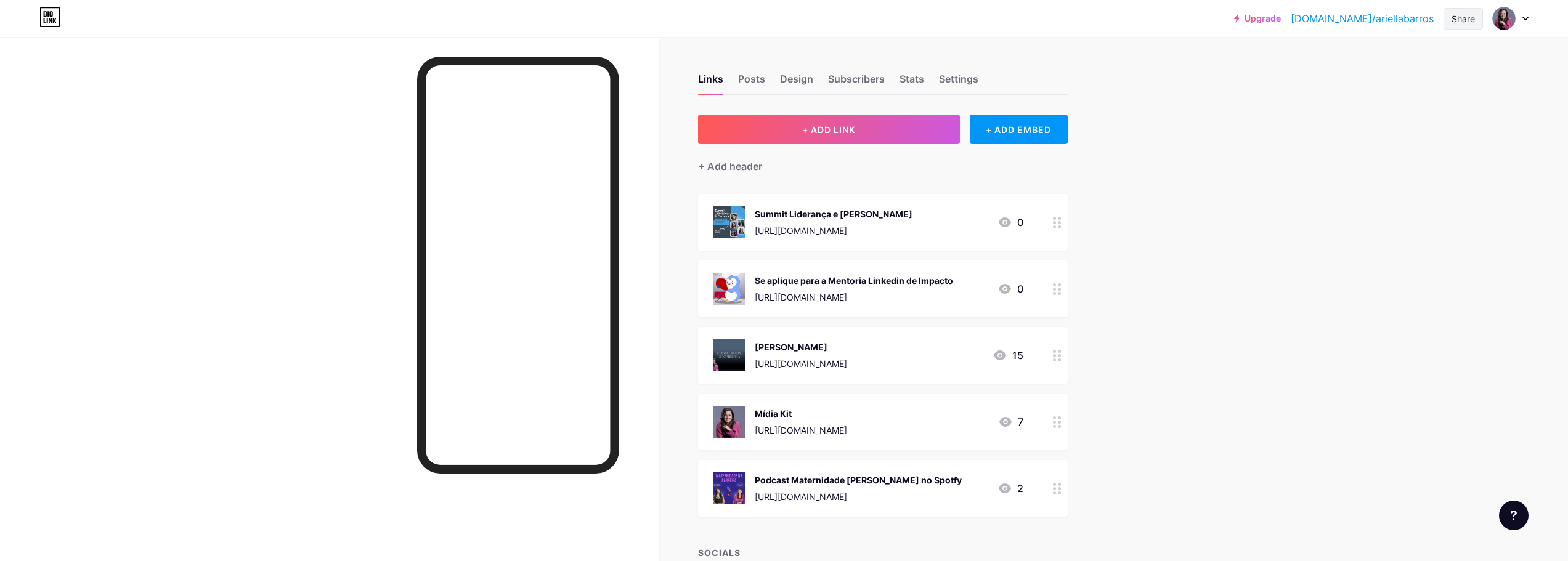
click at [1465, 23] on div "Share" at bounding box center [1462, 18] width 23 height 13
click at [1388, 130] on div "Add to my socials" at bounding box center [1390, 122] width 184 height 29
click at [1316, 57] on icon at bounding box center [1319, 56] width 20 height 20
click at [1246, 128] on div "Upgrade bio.link/ariell... bio.link/ariellabarros Share Copy link https://bio.l…" at bounding box center [784, 385] width 1568 height 771
click at [1429, 195] on div "Upgrade bio.link/ariell... bio.link/ariellabarros Share Switch accounts Ariella…" at bounding box center [784, 385] width 1568 height 771
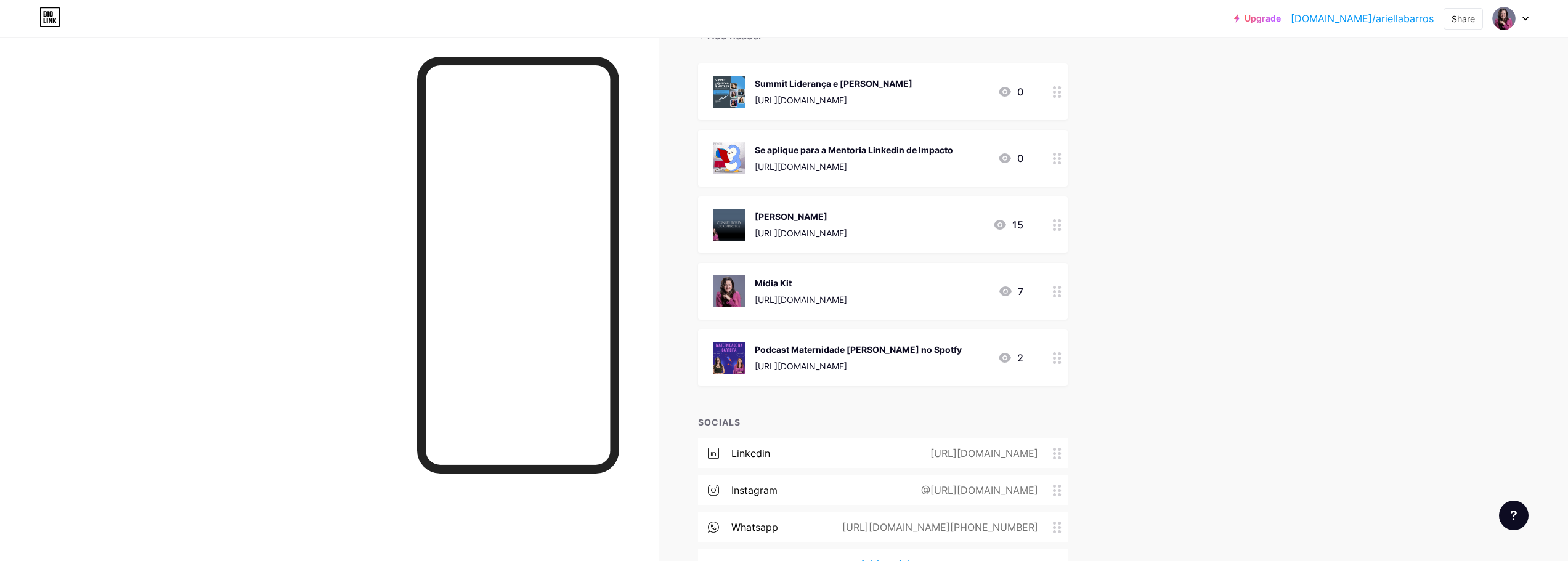
scroll to position [209, 0]
